Goal: Transaction & Acquisition: Purchase product/service

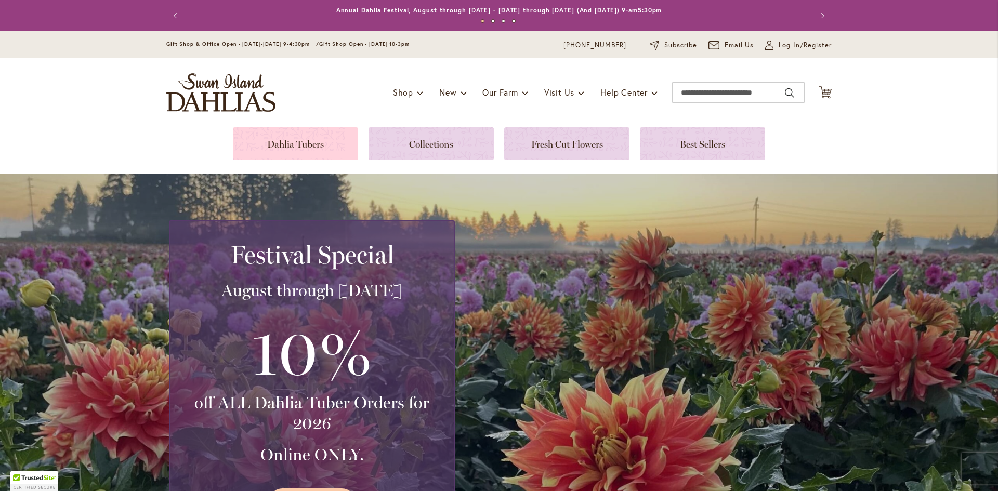
click at [302, 145] on link at bounding box center [295, 143] width 125 height 33
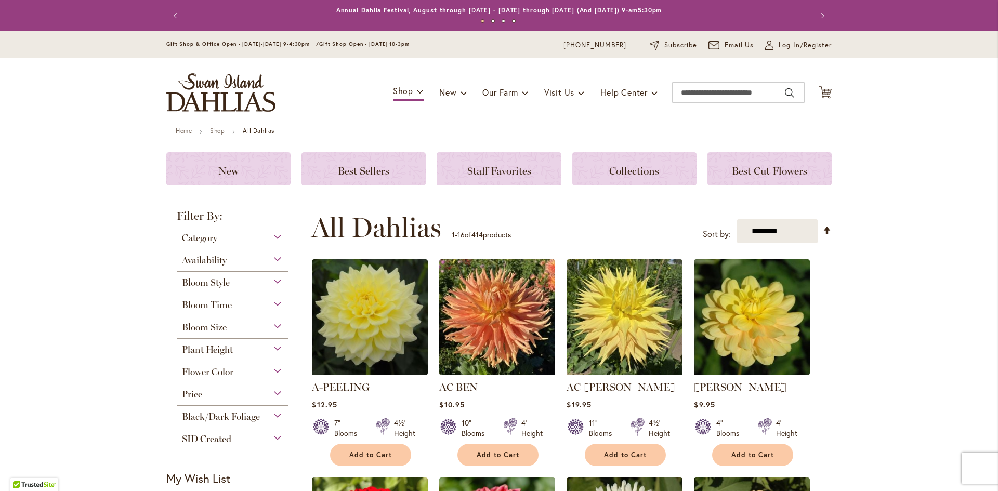
click at [272, 286] on div "Bloom Style" at bounding box center [232, 280] width 111 height 17
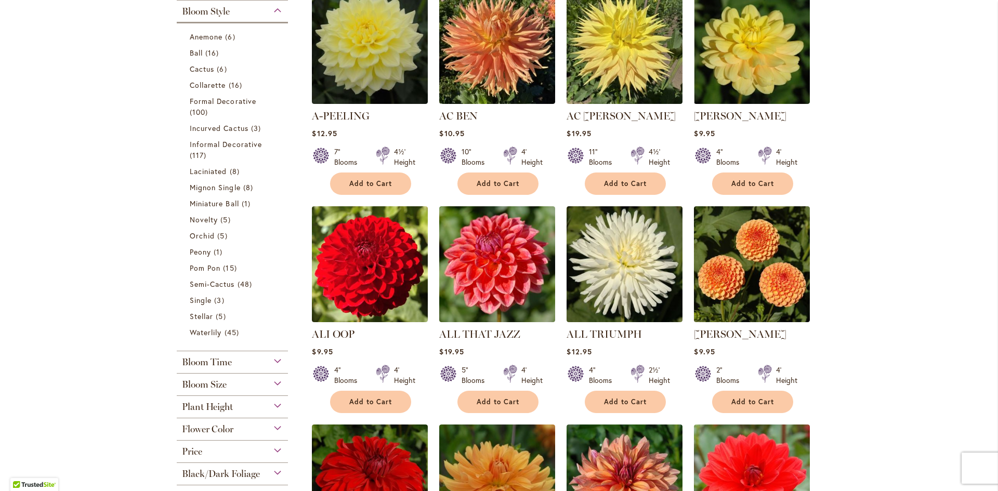
click at [273, 5] on div "Bloom Style" at bounding box center [232, 9] width 111 height 17
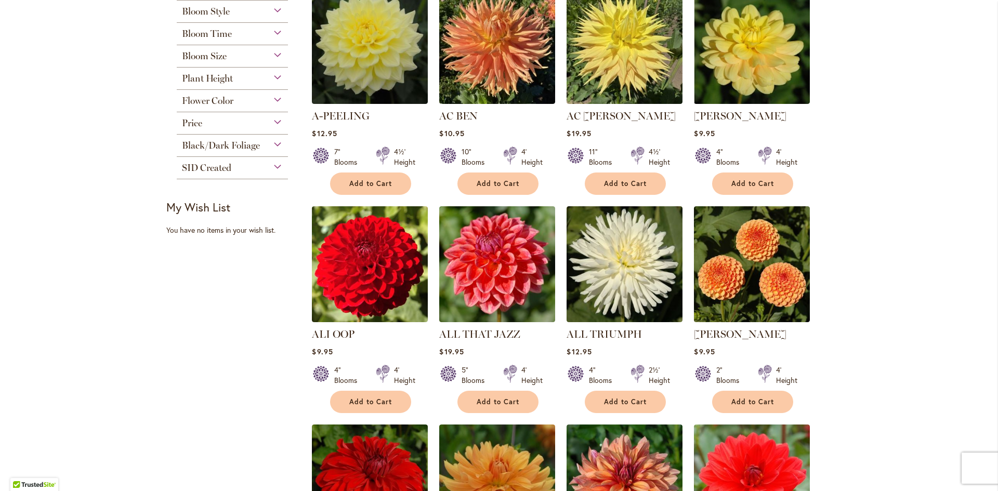
click at [272, 57] on div "Bloom Size" at bounding box center [232, 53] width 111 height 17
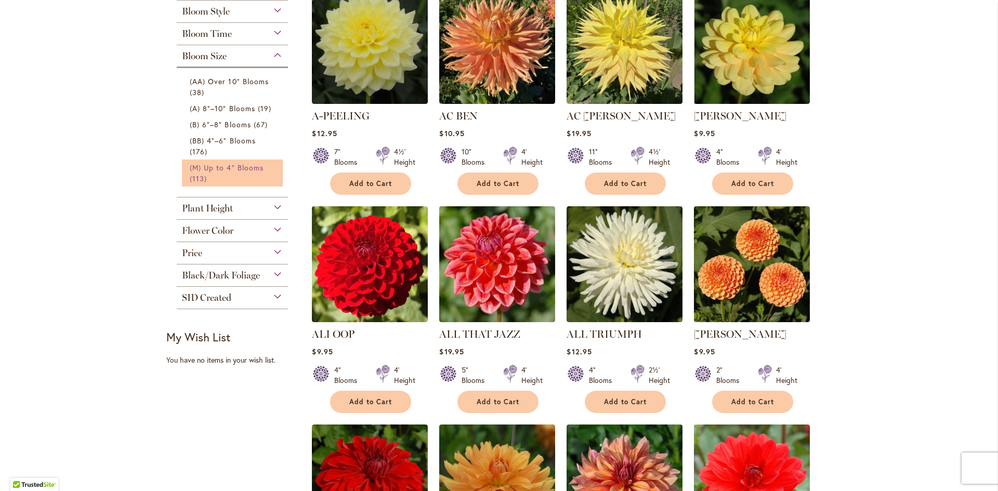
click at [211, 167] on span "(M) Up to 4" Blooms" at bounding box center [227, 168] width 74 height 10
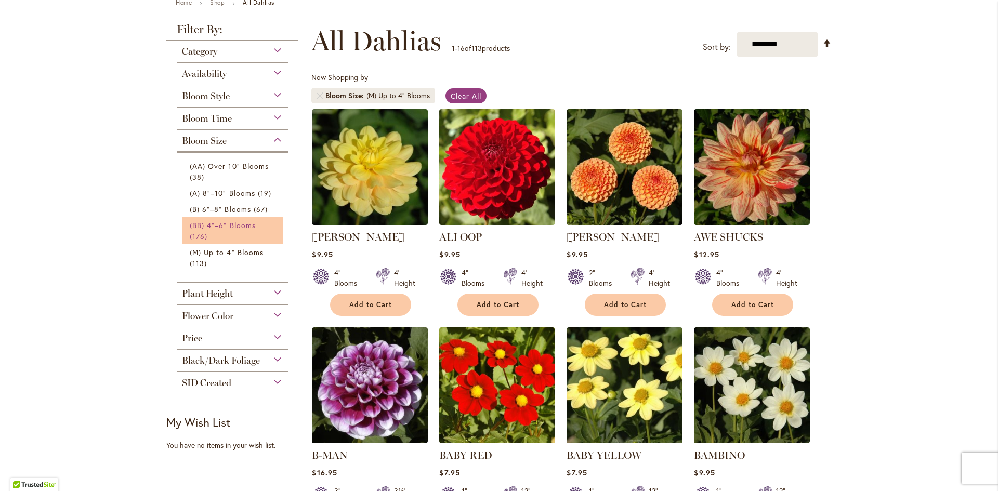
scroll to position [156, 0]
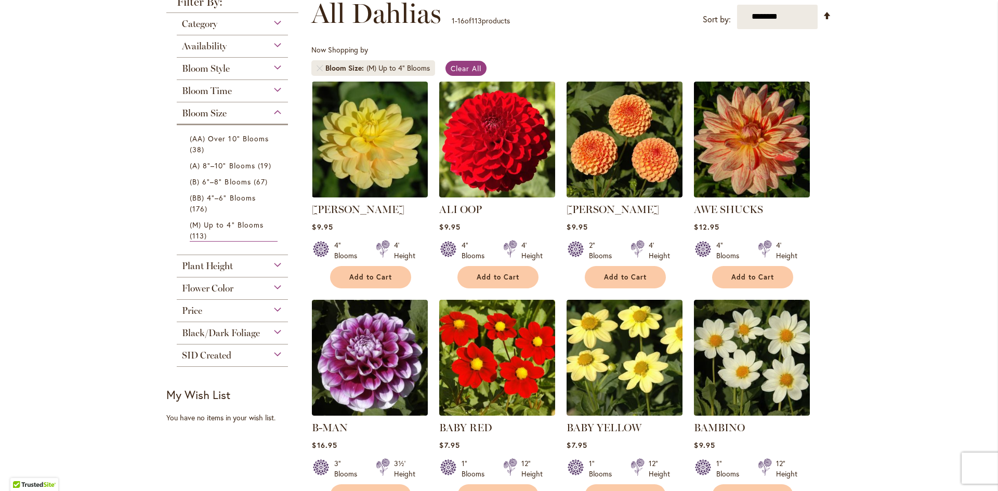
click at [278, 285] on div "Flower Color" at bounding box center [232, 286] width 111 height 17
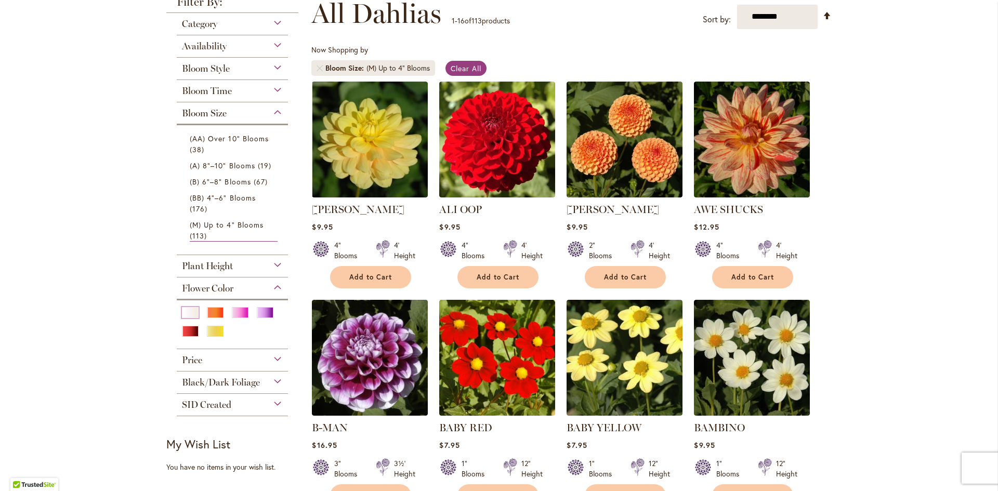
click at [185, 314] on div "White/Cream" at bounding box center [190, 312] width 17 height 11
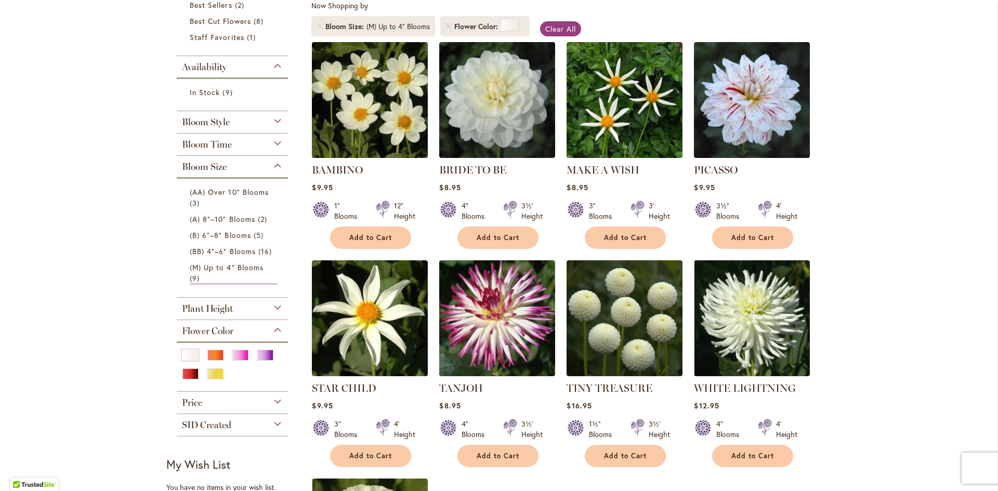
scroll to position [312, 0]
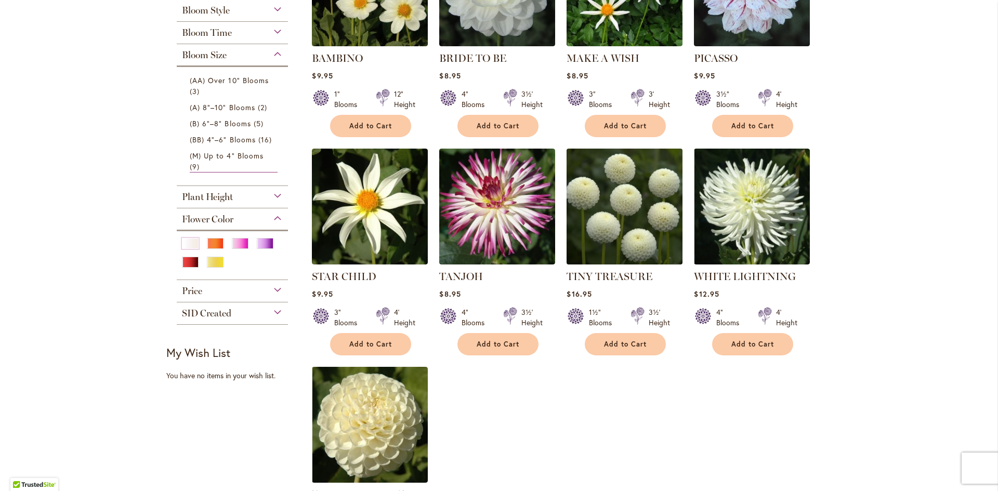
click at [595, 189] on img at bounding box center [625, 207] width 122 height 122
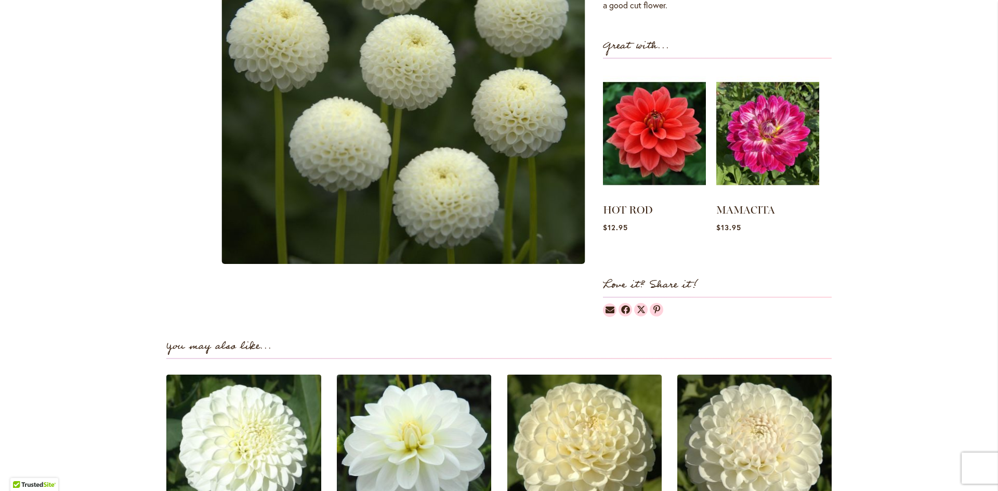
scroll to position [156, 0]
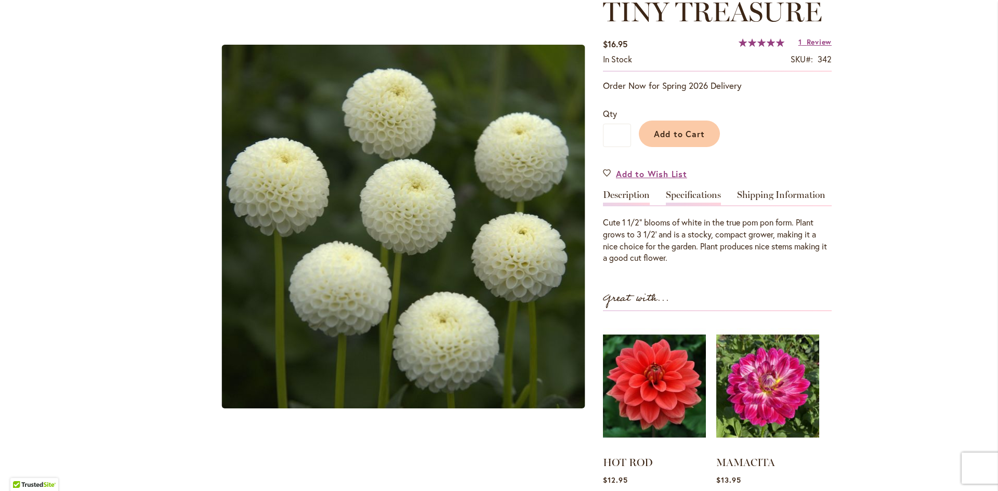
click at [692, 191] on link "Specifications" at bounding box center [693, 197] width 55 height 15
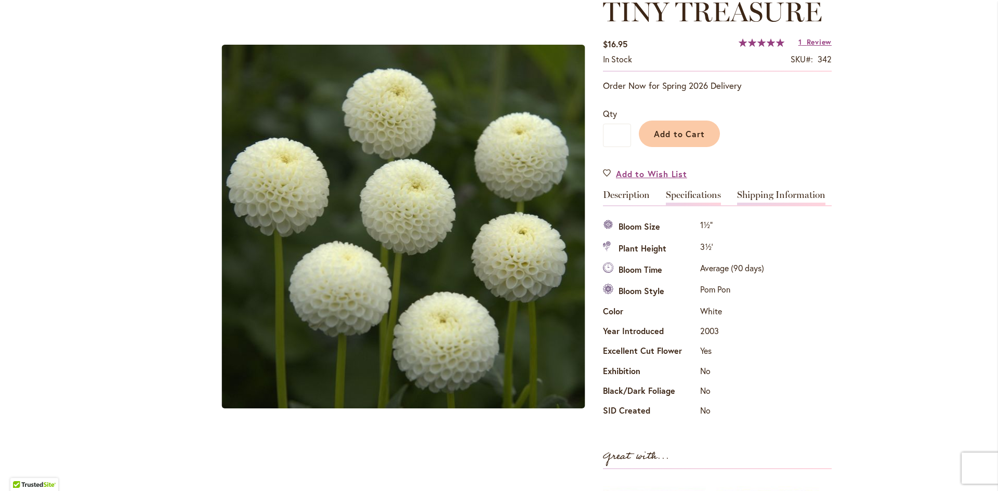
click at [788, 204] on link "Shipping Information" at bounding box center [781, 197] width 88 height 15
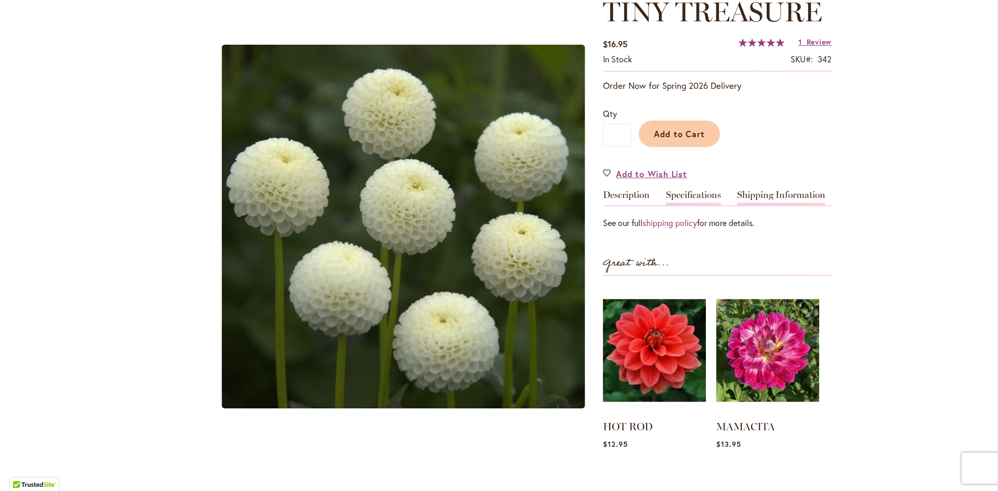
click at [701, 197] on link "Specifications" at bounding box center [693, 197] width 55 height 15
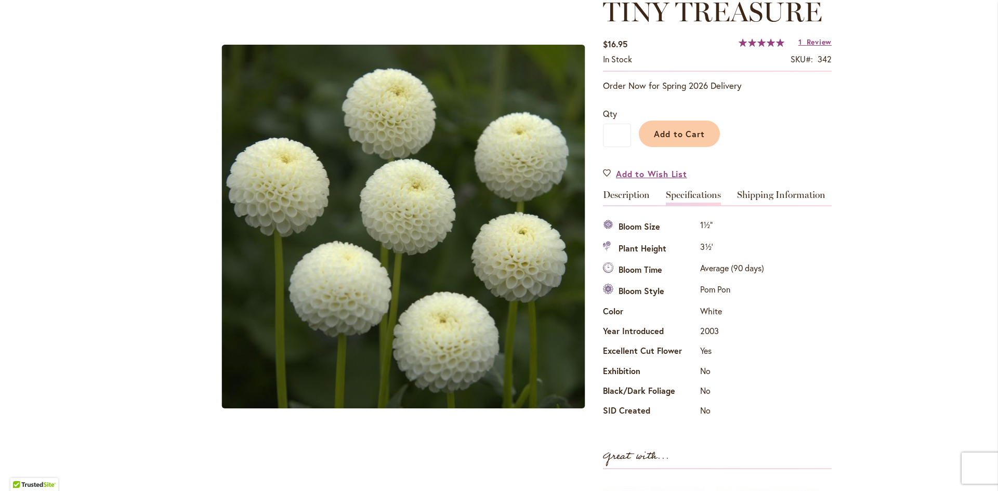
click at [782, 212] on div "Specifications Bloom Size 1½" Plant Height 3½' Bloom Time Average (90 days) Blo…" at bounding box center [717, 313] width 229 height 217
click at [778, 200] on link "Shipping Information" at bounding box center [781, 197] width 88 height 15
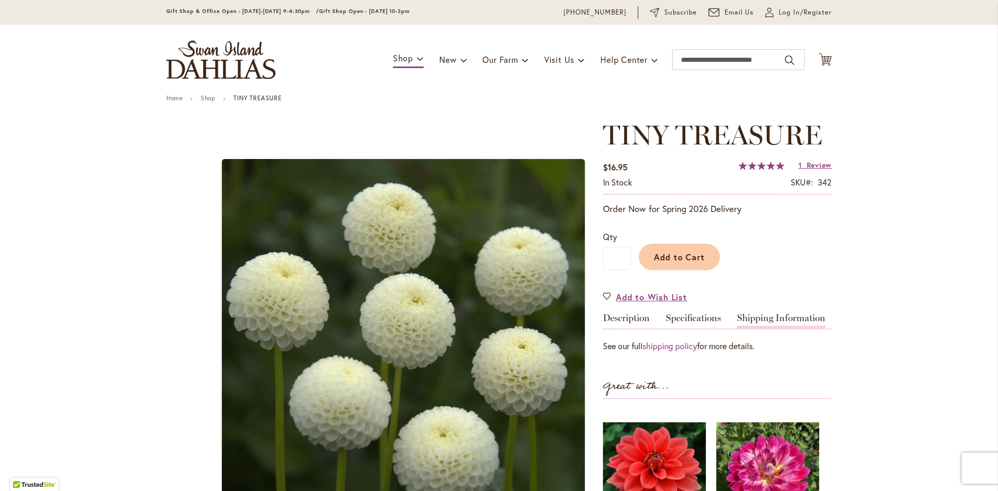
scroll to position [0, 0]
